Goal: Use online tool/utility: Utilize a website feature to perform a specific function

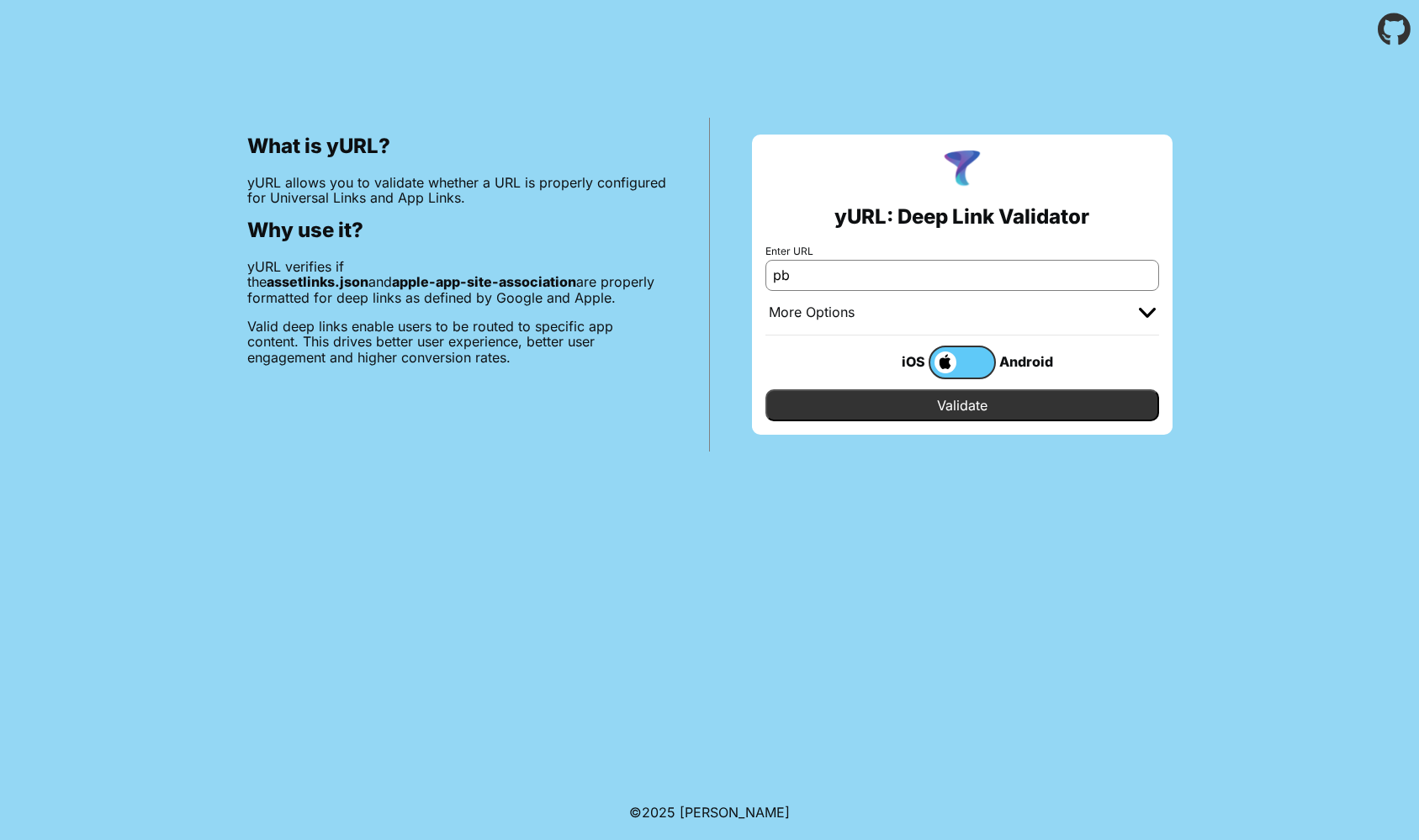
type input "p"
type input "зи"
type input "[PERSON_NAME][DOMAIN_NAME]"
click at [916, 413] on input "Validate" at bounding box center [961, 406] width 393 height 32
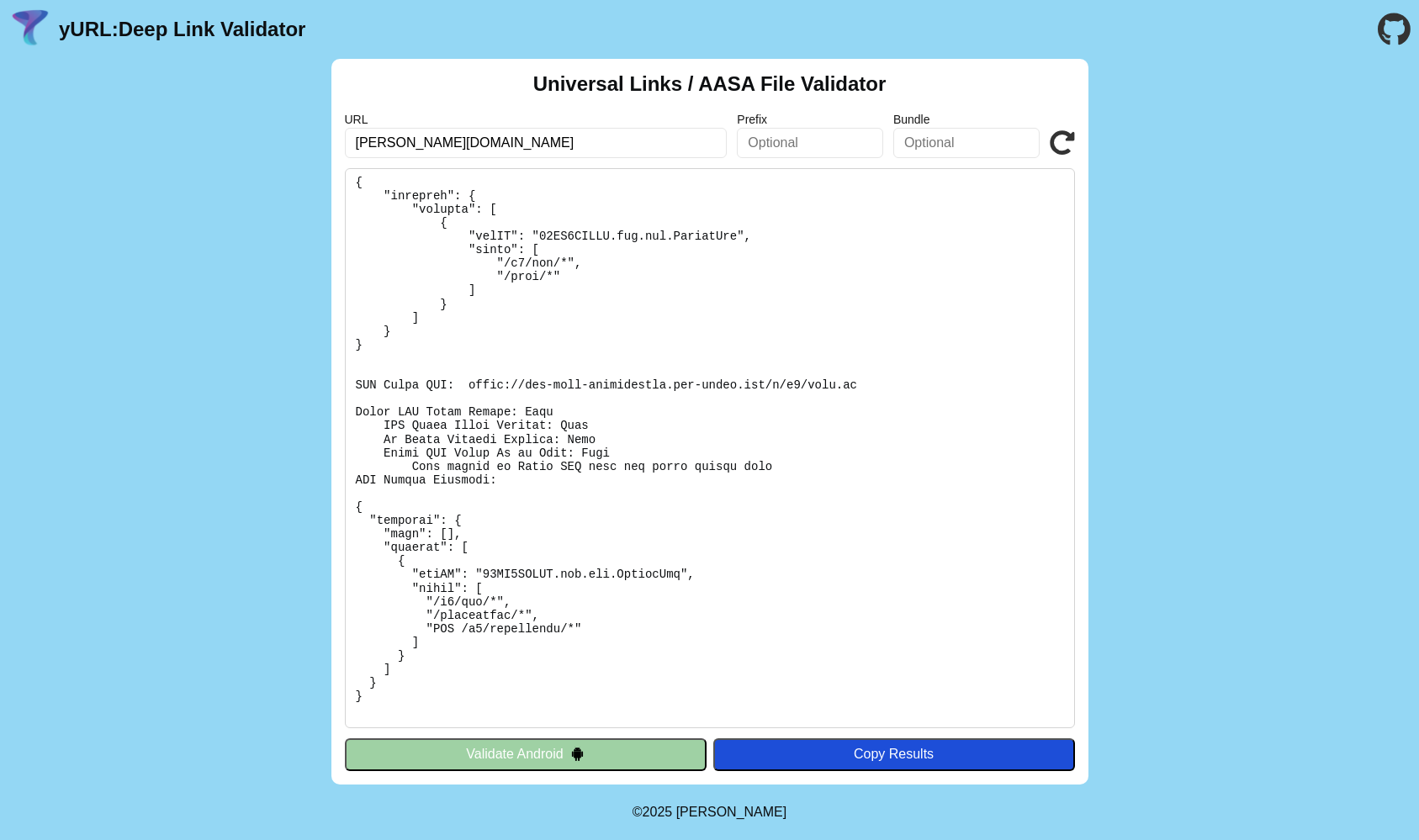
click at [1203, 466] on div "Universal Links / AASA File Validator URL obed.ru Prefix Bundle Validate Valida…" at bounding box center [709, 422] width 1419 height 726
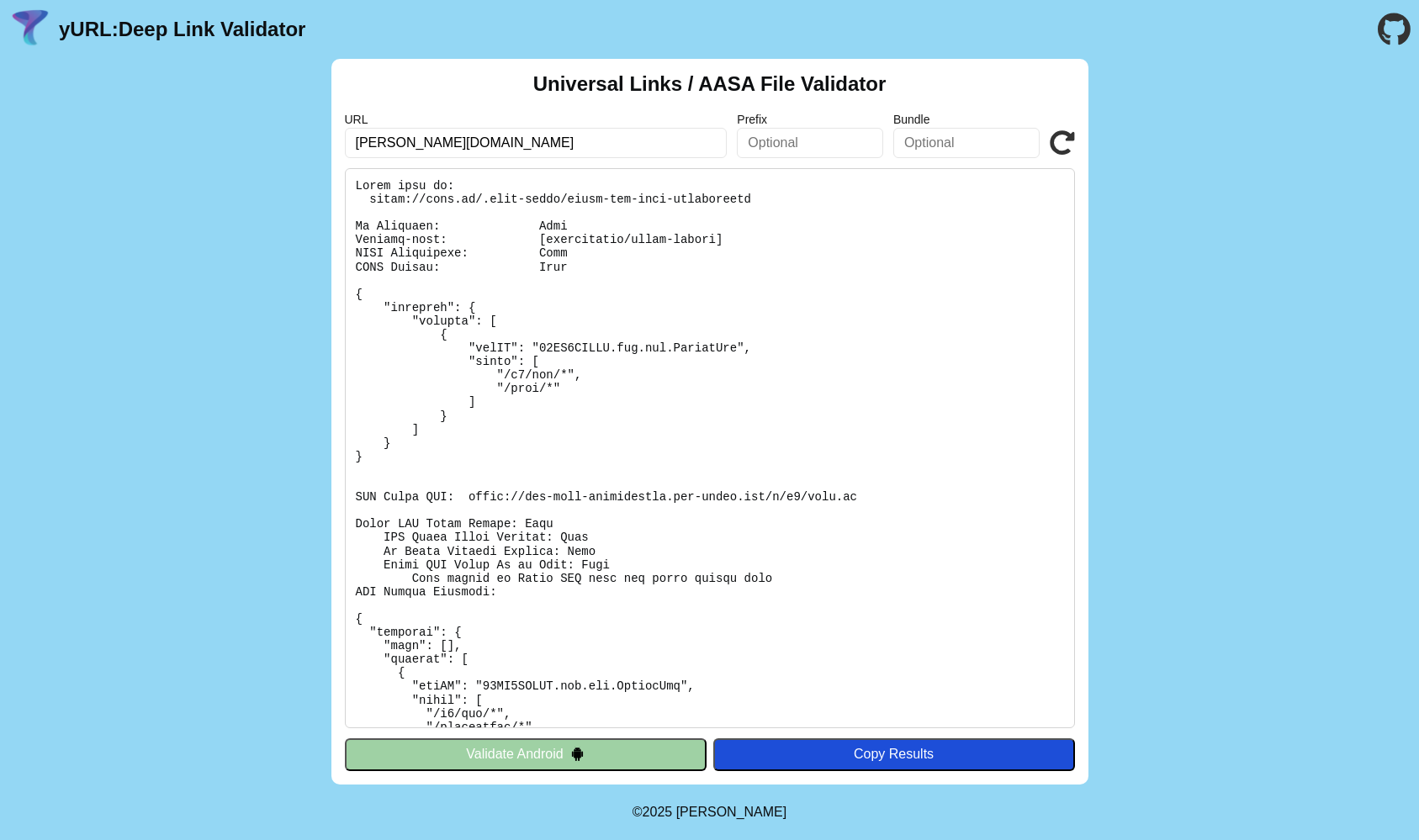
drag, startPoint x: 499, startPoint y: 149, endPoint x: 656, endPoint y: 143, distance: 157.1
click at [499, 149] on input "[PERSON_NAME][DOMAIN_NAME]" at bounding box center [536, 143] width 383 height 30
click at [832, 136] on input "text" at bounding box center [810, 143] width 146 height 30
click at [975, 140] on input "text" at bounding box center [966, 143] width 146 height 30
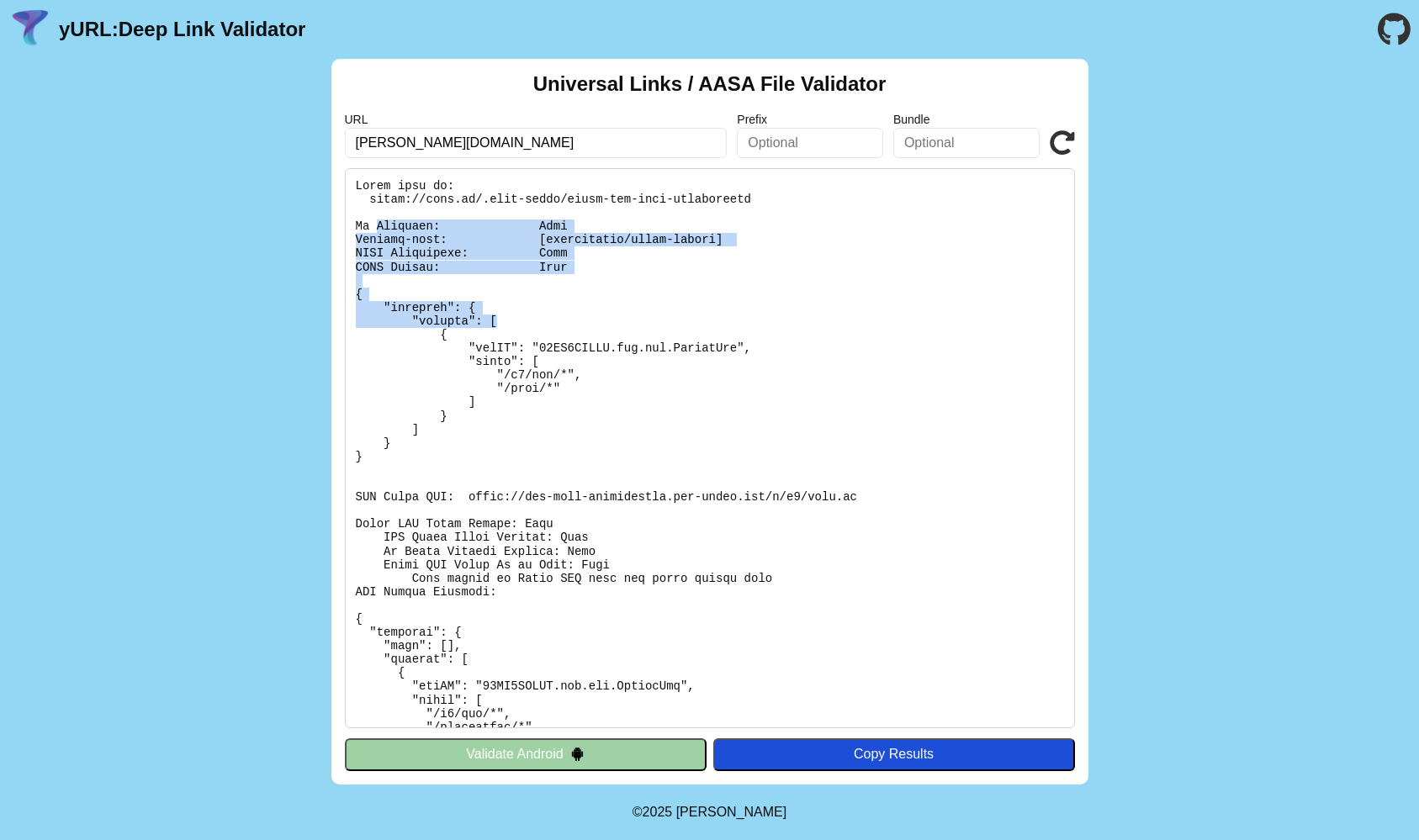
drag, startPoint x: 375, startPoint y: 227, endPoint x: 613, endPoint y: 313, distance: 253.1
click at [611, 314] on pre at bounding box center [710, 449] width 730 height 560
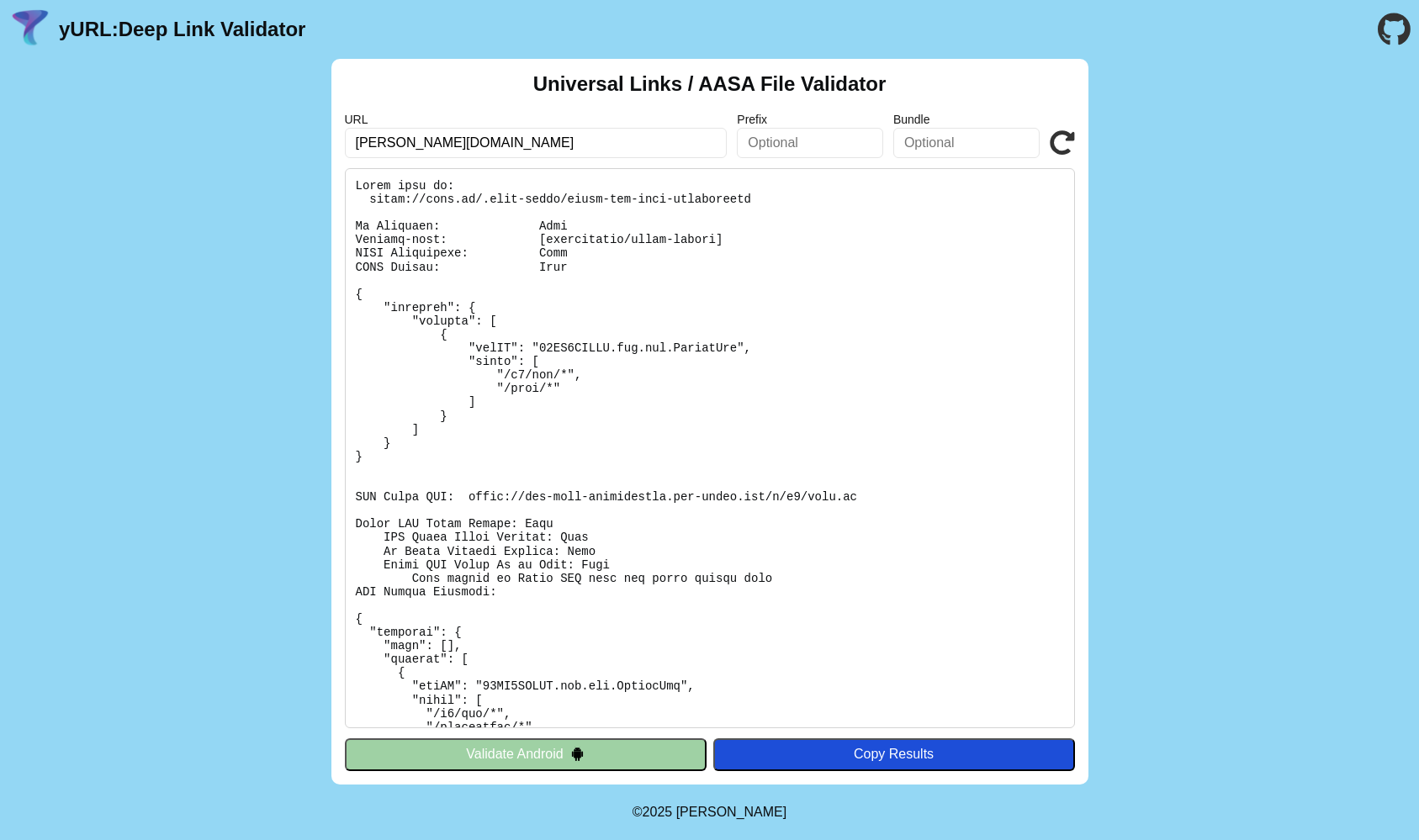
click at [667, 265] on pre at bounding box center [710, 449] width 730 height 560
drag, startPoint x: 535, startPoint y: 237, endPoint x: 764, endPoint y: 240, distance: 229.0
click at [763, 240] on pre at bounding box center [710, 449] width 730 height 560
click at [1057, 139] on icon at bounding box center [1062, 143] width 25 height 25
drag, startPoint x: 368, startPoint y: 198, endPoint x: 908, endPoint y: 223, distance: 540.6
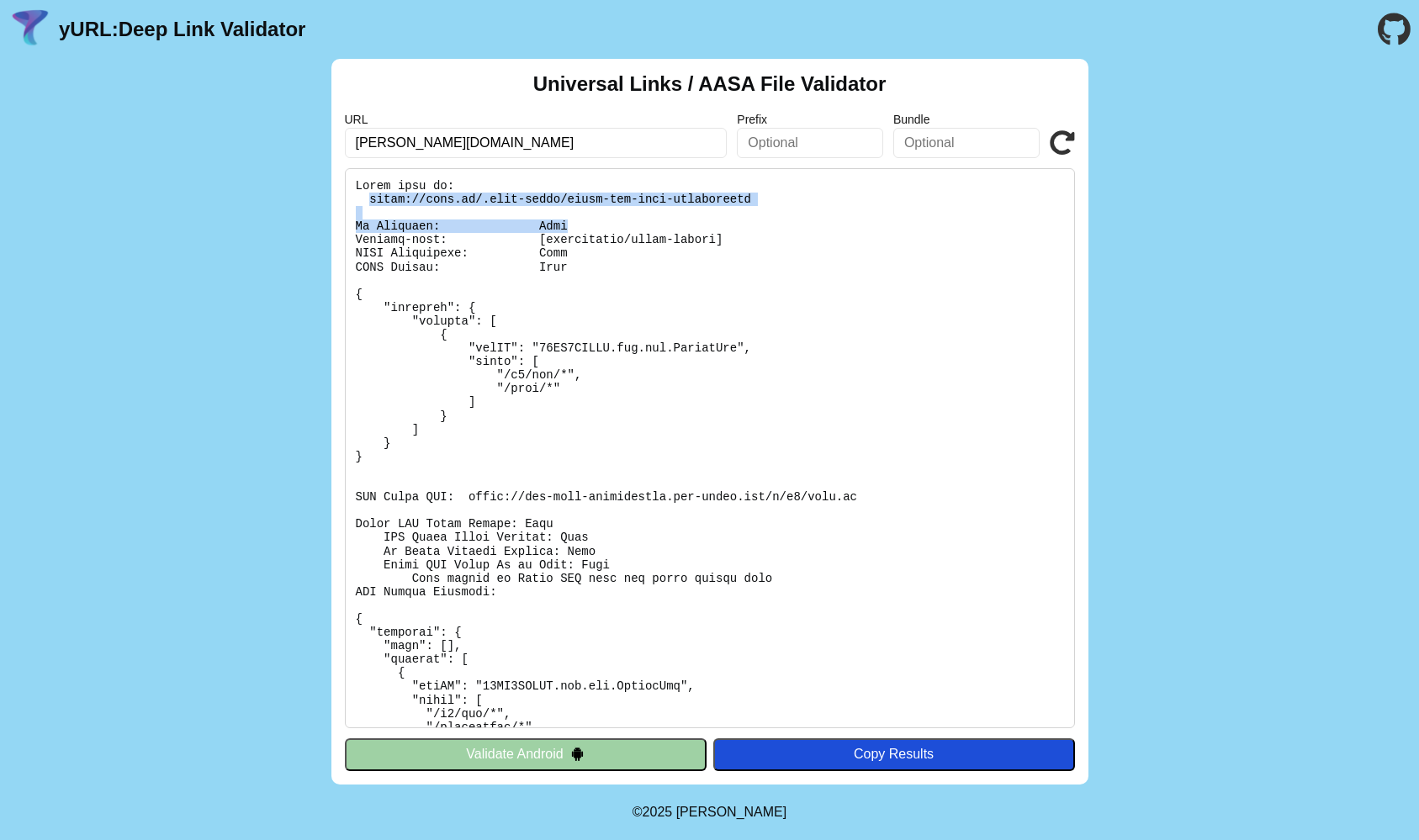
click at [908, 223] on pre at bounding box center [710, 449] width 730 height 560
drag, startPoint x: 902, startPoint y: 235, endPoint x: 888, endPoint y: 207, distance: 31.3
click at [902, 235] on pre at bounding box center [710, 449] width 730 height 560
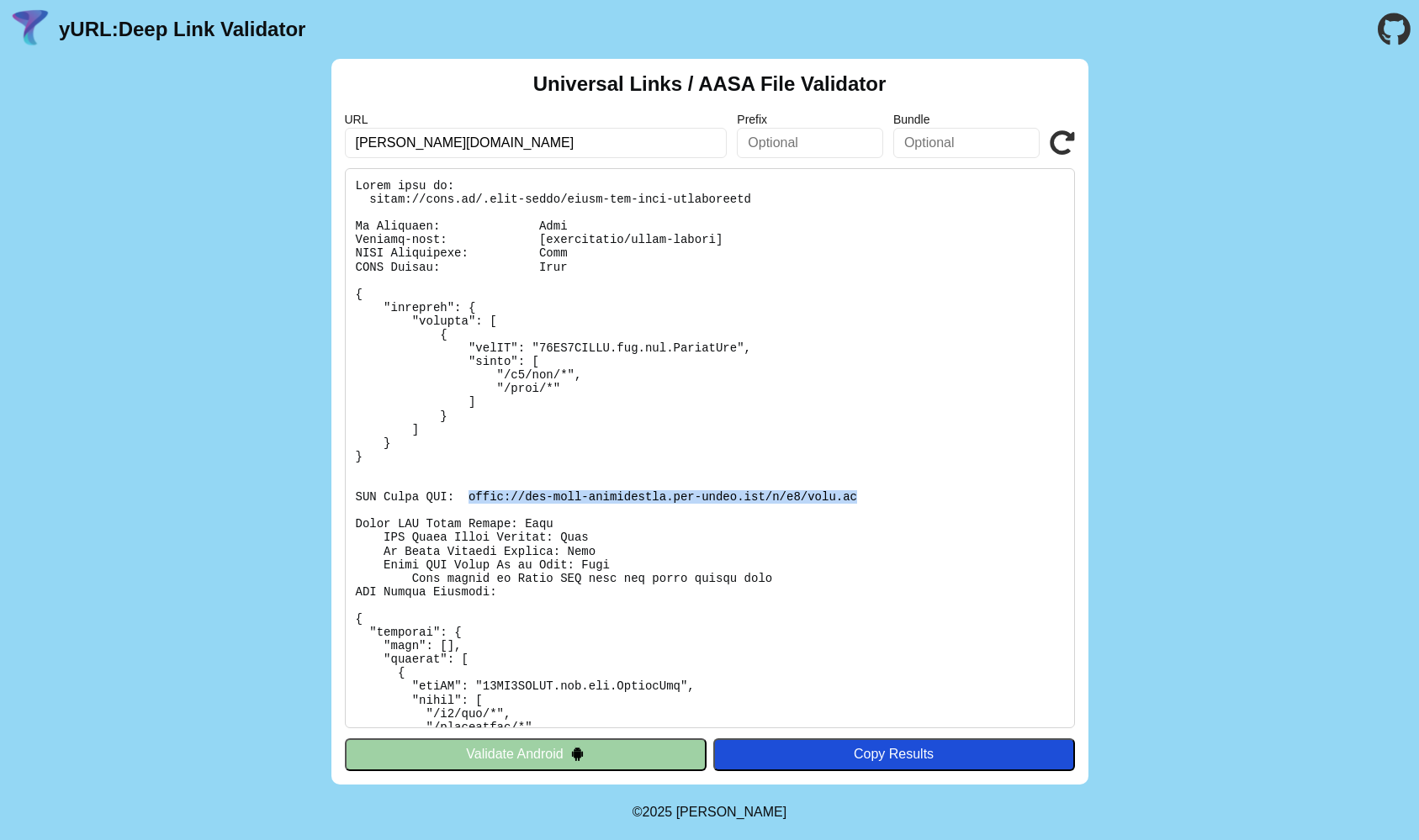
drag, startPoint x: 469, startPoint y: 490, endPoint x: 873, endPoint y: 493, distance: 404.0
click at [873, 493] on pre at bounding box center [710, 449] width 730 height 560
copy pre "[URL][DOMAIN_NAME][PERSON_NAME][DOMAIN_NAME]"
drag, startPoint x: 549, startPoint y: 241, endPoint x: 764, endPoint y: 233, distance: 215.1
click at [764, 233] on pre at bounding box center [710, 449] width 730 height 560
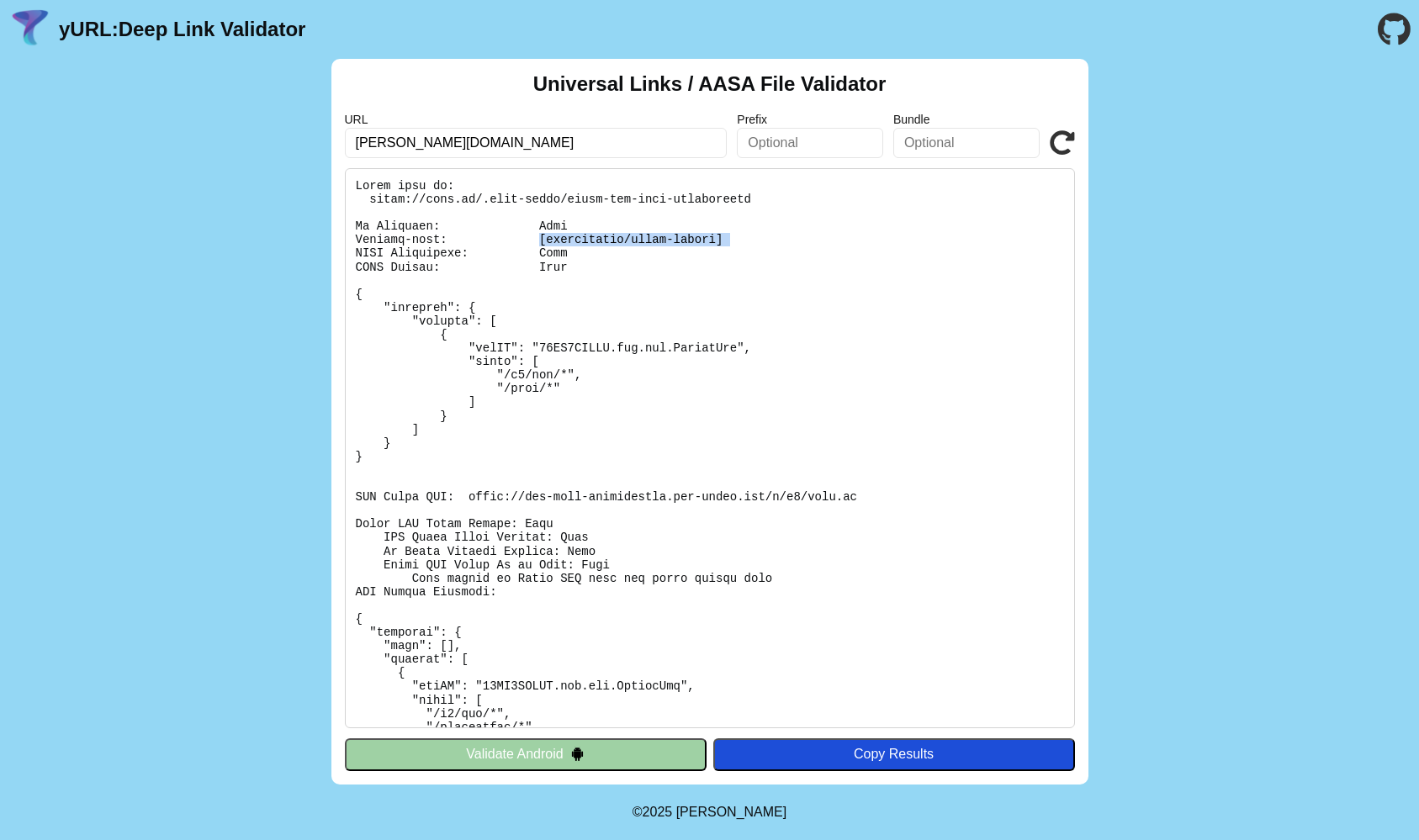
copy pre "[application/octet-stream]"
